Goal: Find specific page/section: Find specific page/section

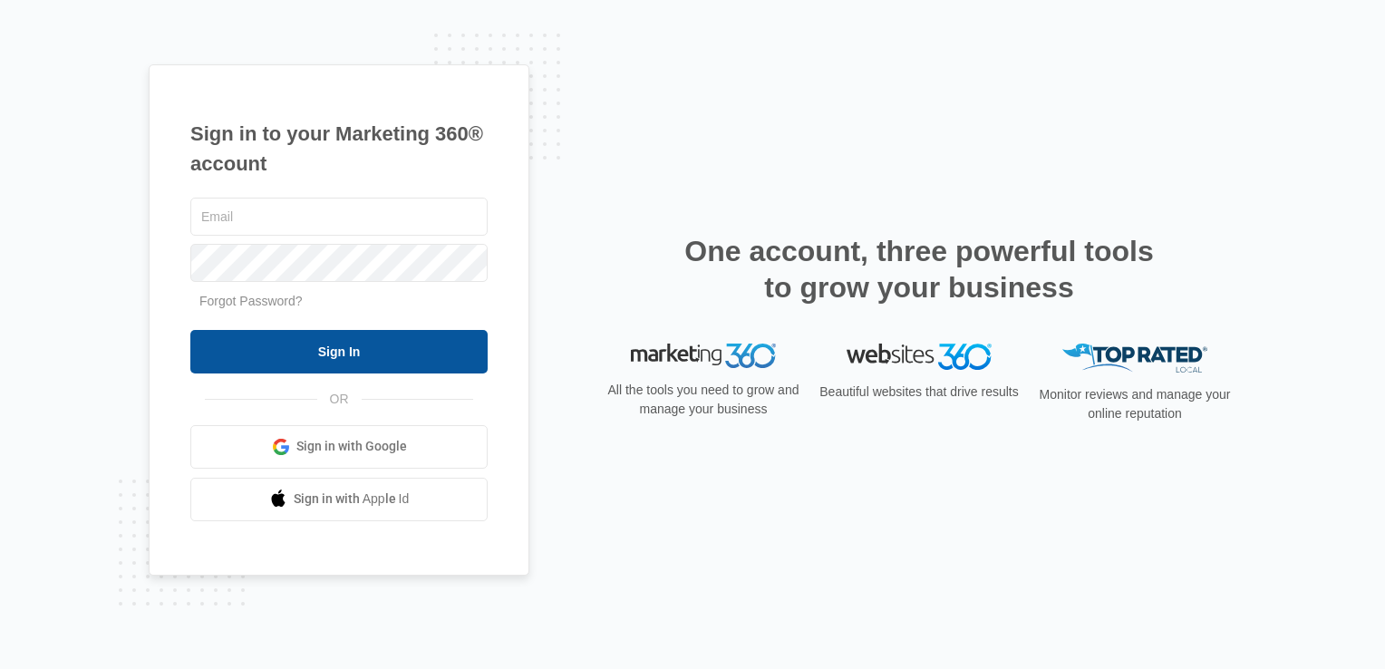
type input "[PERSON_NAME][EMAIL_ADDRESS][DOMAIN_NAME]"
click at [347, 348] on input "Sign In" at bounding box center [338, 352] width 297 height 44
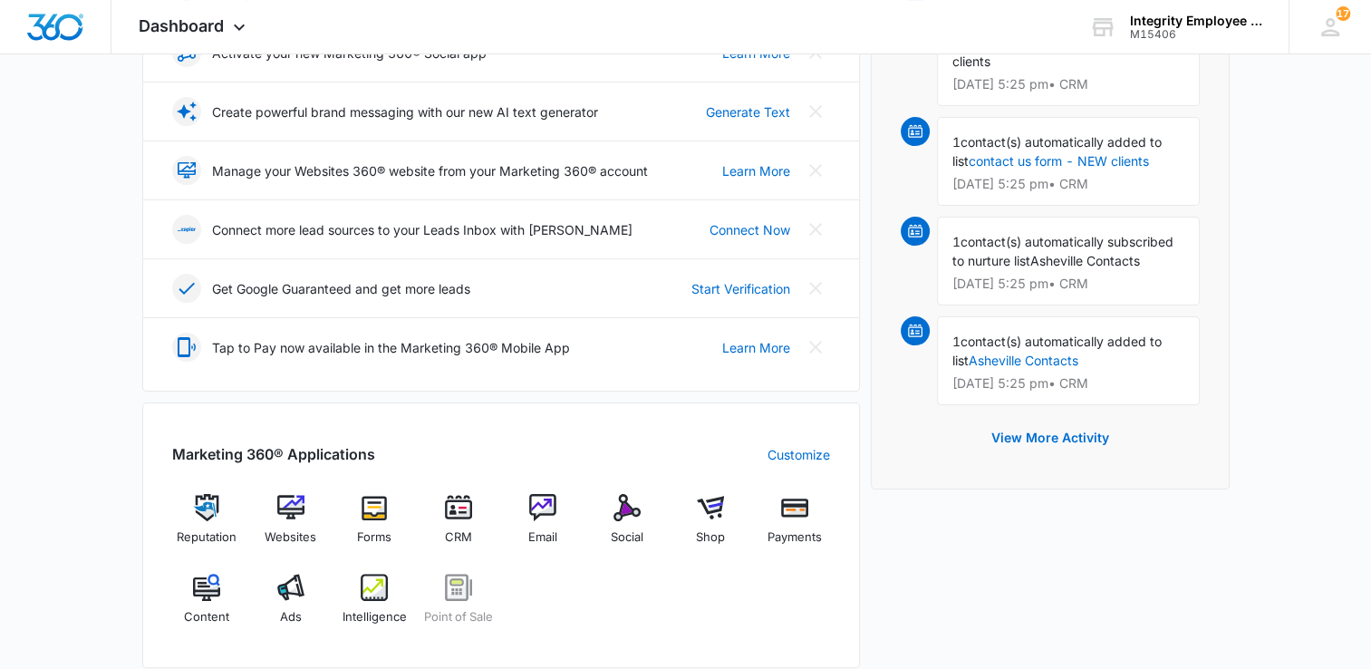
scroll to position [363, 0]
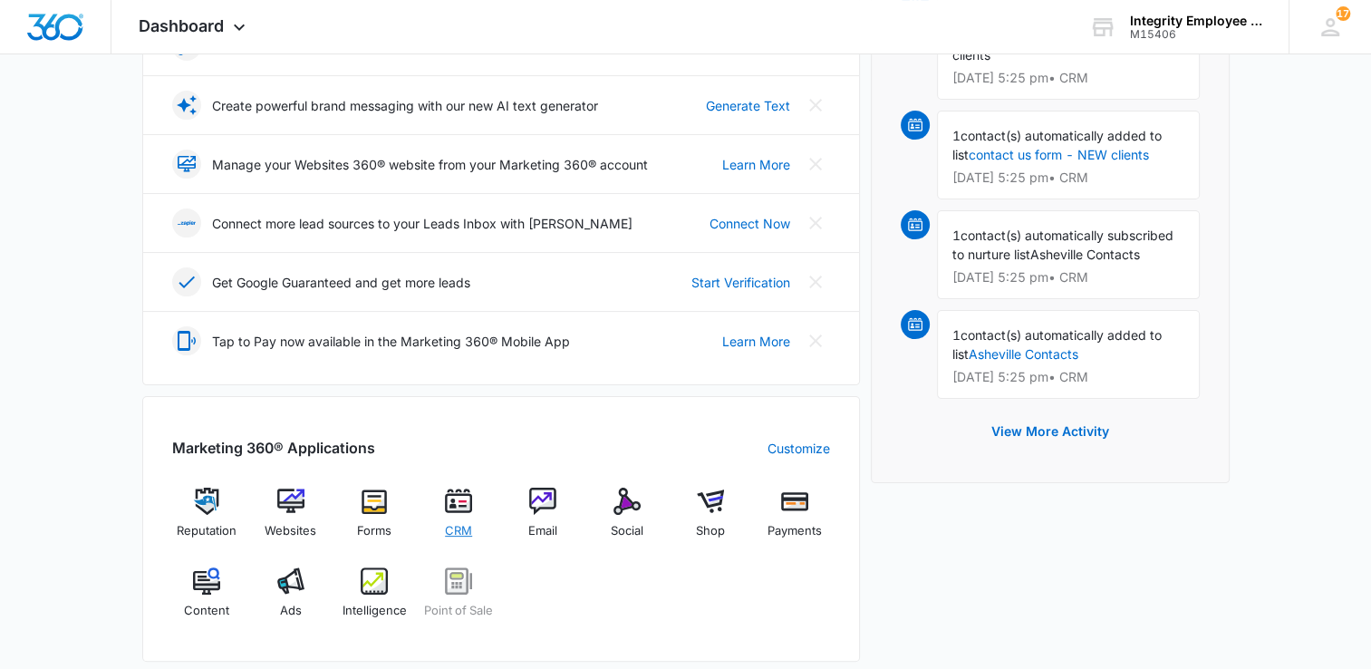
click at [454, 502] on img at bounding box center [458, 501] width 27 height 27
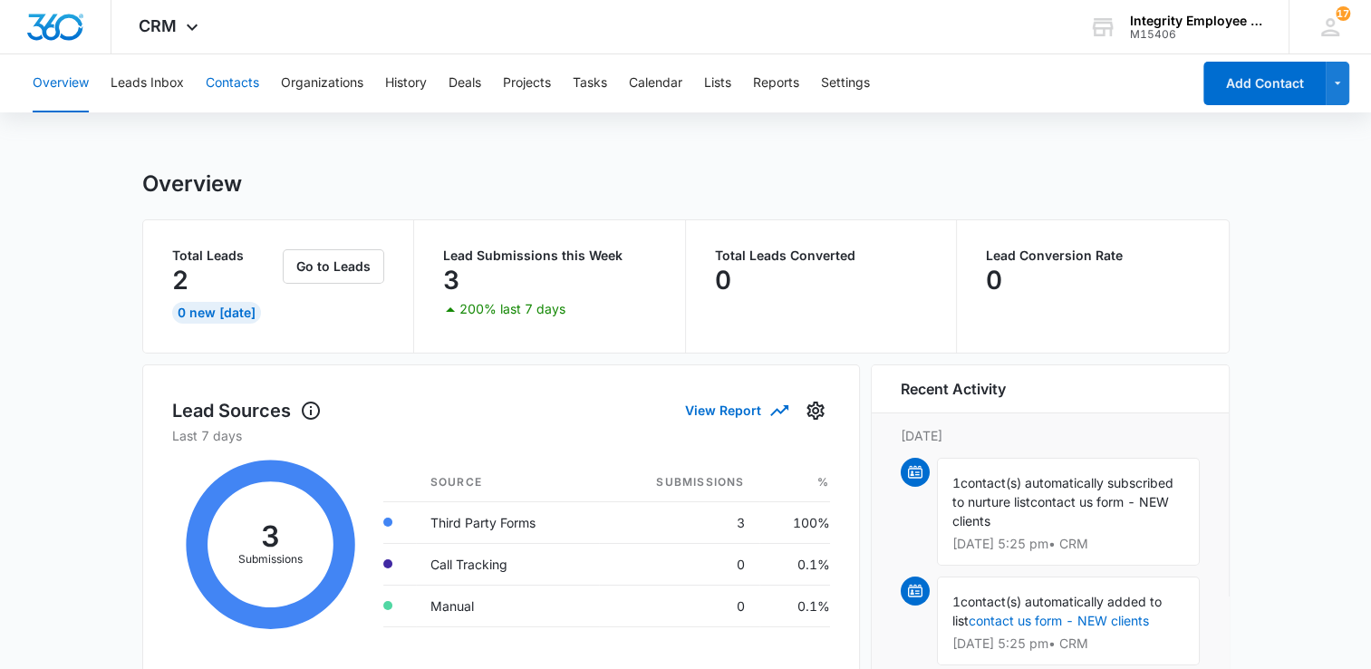
click at [236, 82] on button "Contacts" at bounding box center [232, 83] width 53 height 58
